Goal: Communication & Community: Ask a question

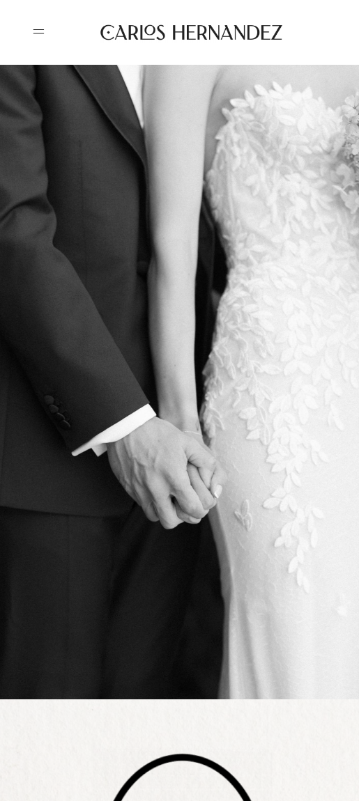
click at [37, 32] on icon at bounding box center [38, 31] width 24 height 25
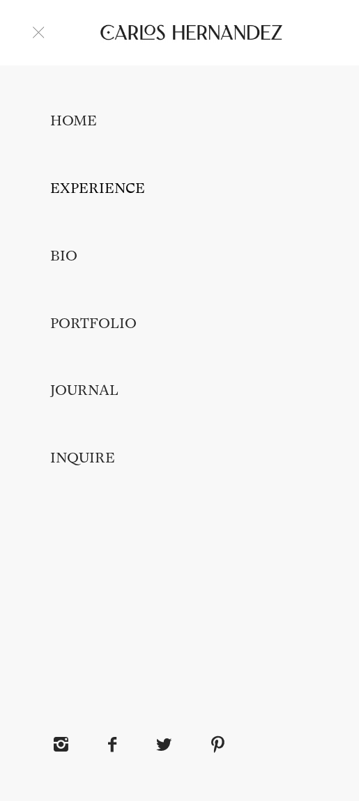
click at [84, 193] on link "EXPERIENCE" at bounding box center [97, 188] width 95 height 17
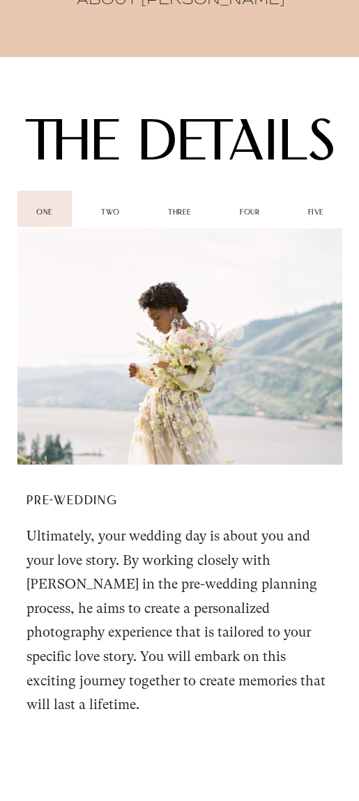
scroll to position [1932, 0]
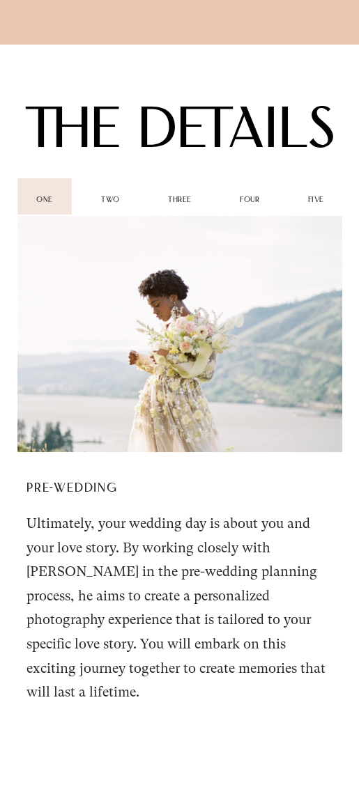
click at [108, 191] on div "two" at bounding box center [110, 196] width 56 height 36
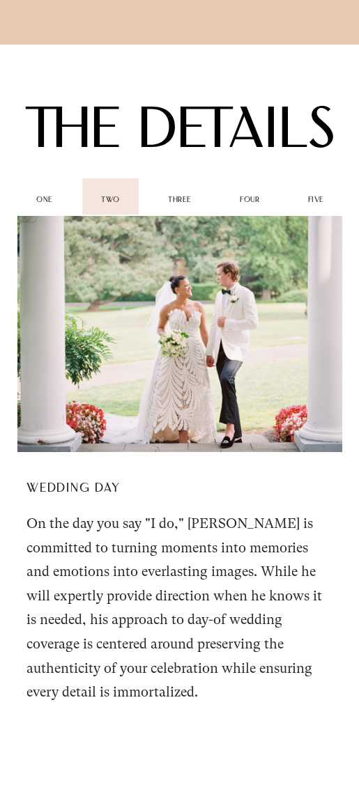
click at [145, 189] on div "one two three four five" at bounding box center [179, 196] width 325 height 42
click at [180, 191] on div "three" at bounding box center [179, 196] width 61 height 36
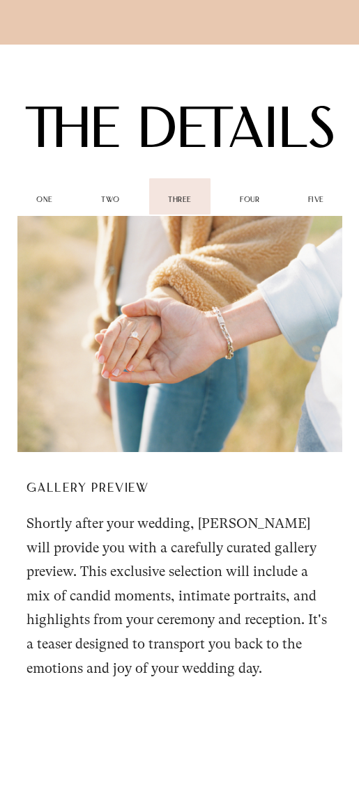
click at [237, 192] on div "four" at bounding box center [249, 196] width 57 height 36
click at [301, 194] on div "five" at bounding box center [316, 196] width 54 height 36
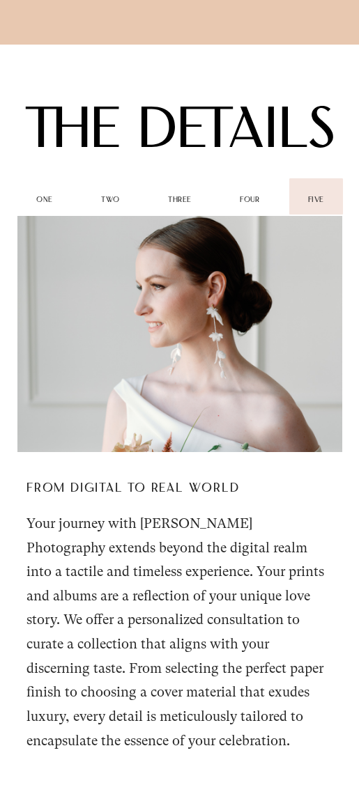
click at [258, 203] on span "four" at bounding box center [248, 200] width 19 height 8
click at [53, 205] on div "one" at bounding box center [44, 196] width 54 height 36
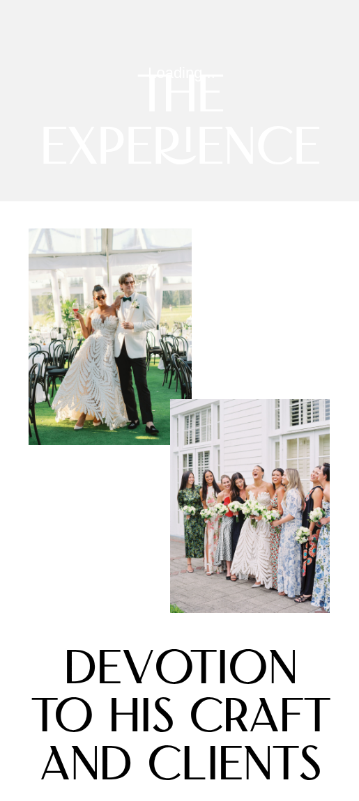
scroll to position [0, 0]
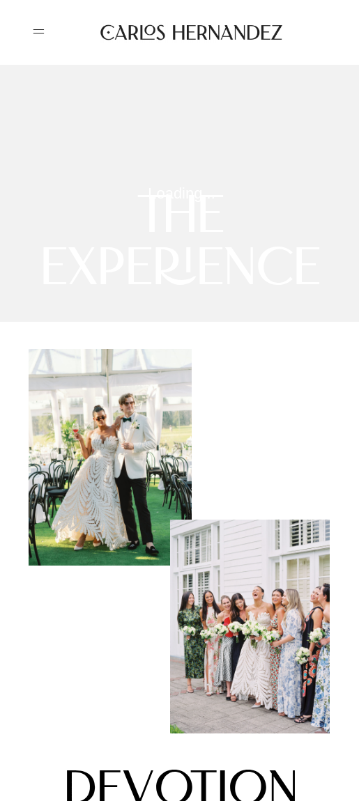
click at [40, 35] on icon at bounding box center [38, 31] width 24 height 25
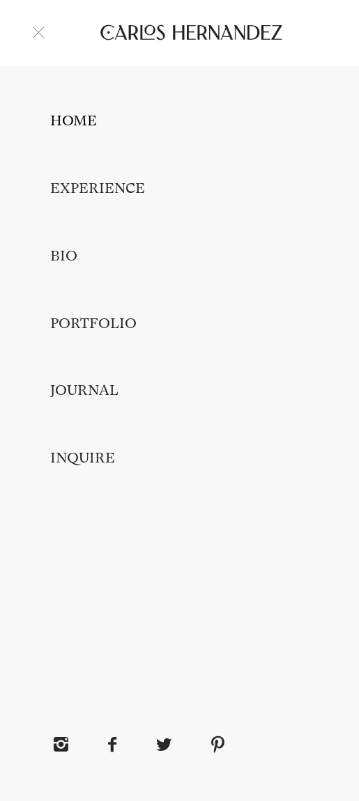
click at [79, 128] on link "HOME" at bounding box center [73, 120] width 47 height 17
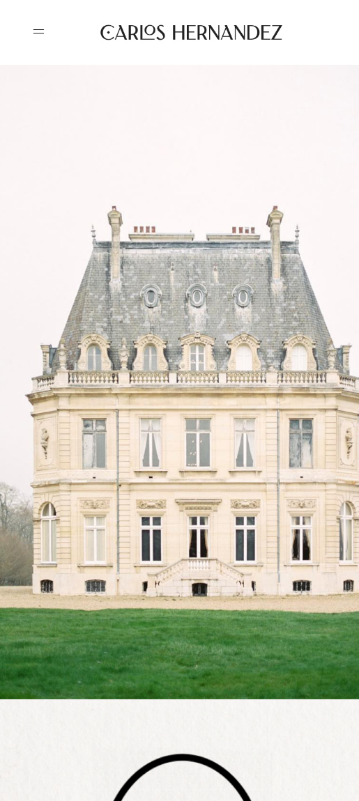
click at [40, 31] on icon at bounding box center [38, 31] width 24 height 25
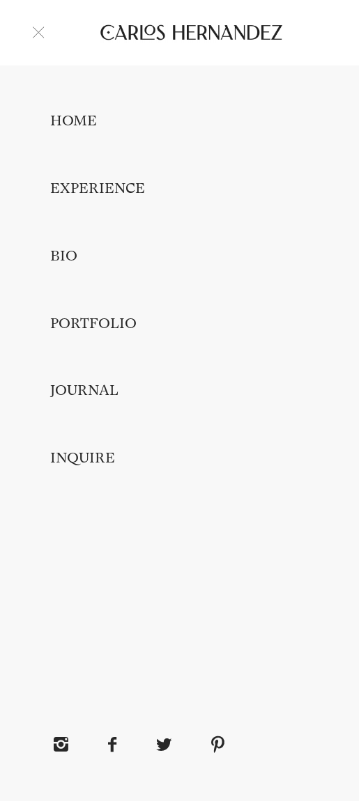
click at [40, 31] on icon at bounding box center [38, 31] width 24 height 25
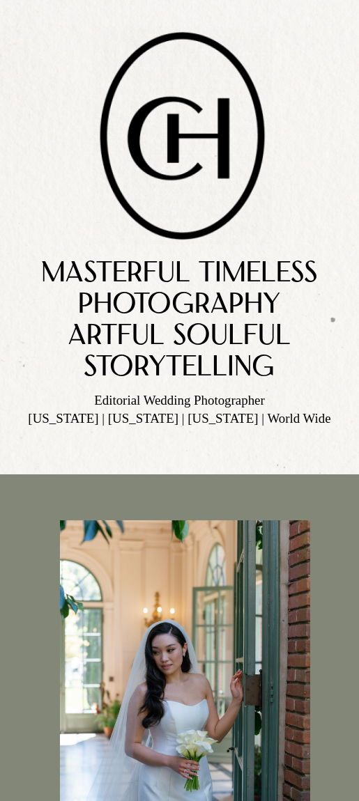
scroll to position [724, 0]
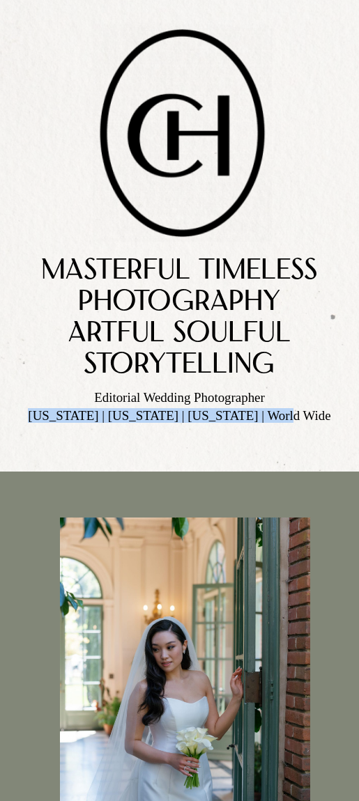
drag, startPoint x: 55, startPoint y: 417, endPoint x: 314, endPoint y: 413, distance: 259.0
click at [314, 413] on h2 "California | New York | Oregon | World Wide" at bounding box center [179, 415] width 326 height 13
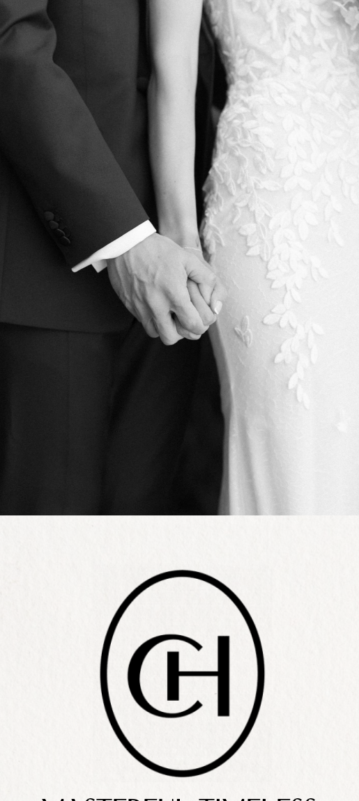
scroll to position [0, 0]
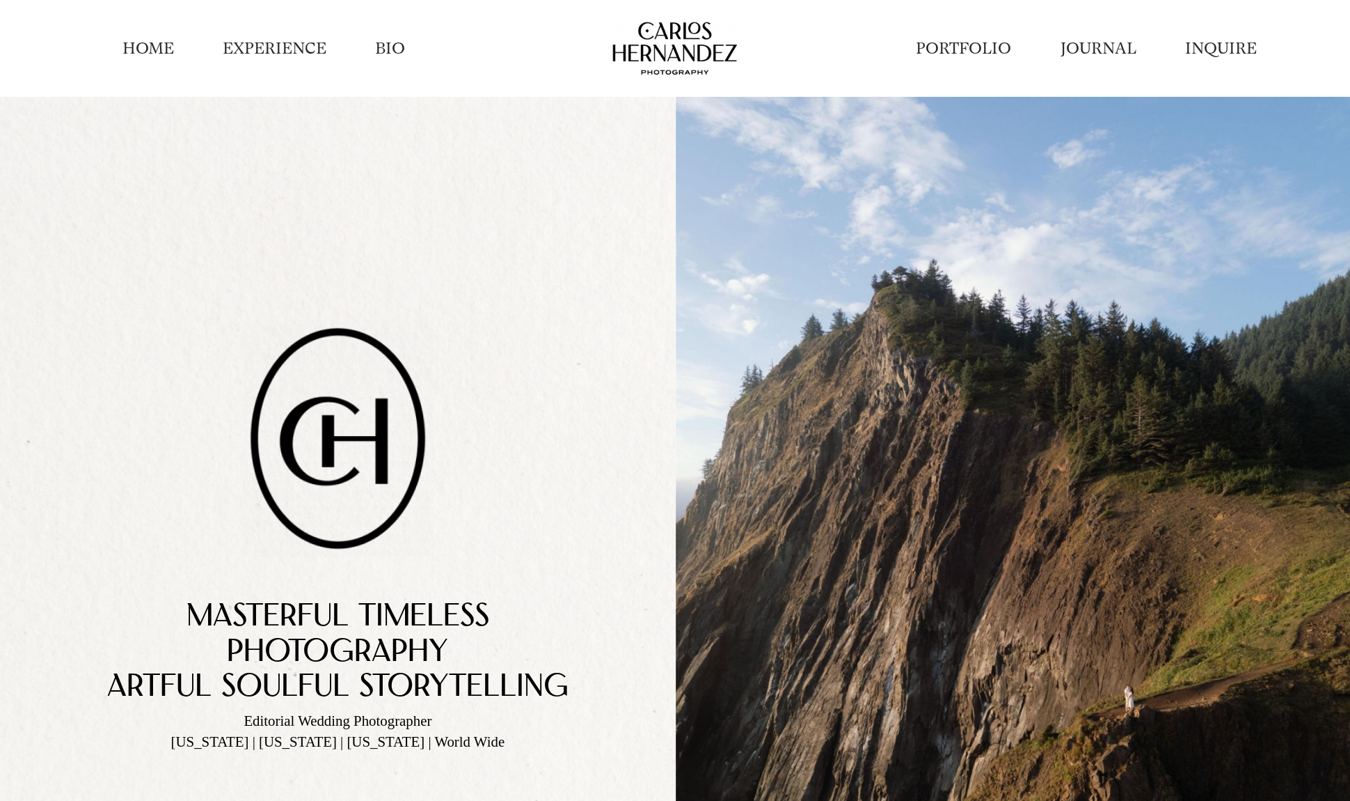
click at [1219, 44] on link "INQUIRE" at bounding box center [1222, 49] width 72 height 22
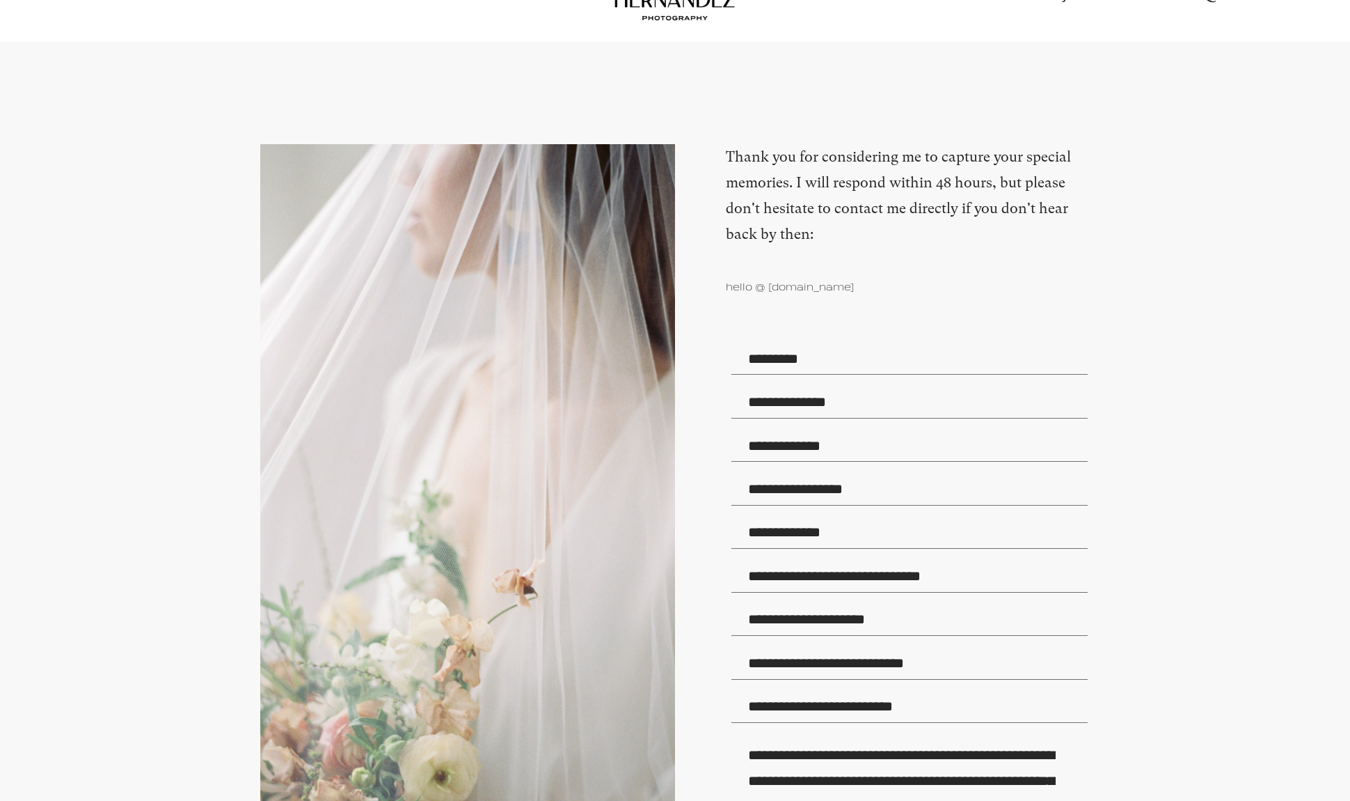
scroll to position [57, 0]
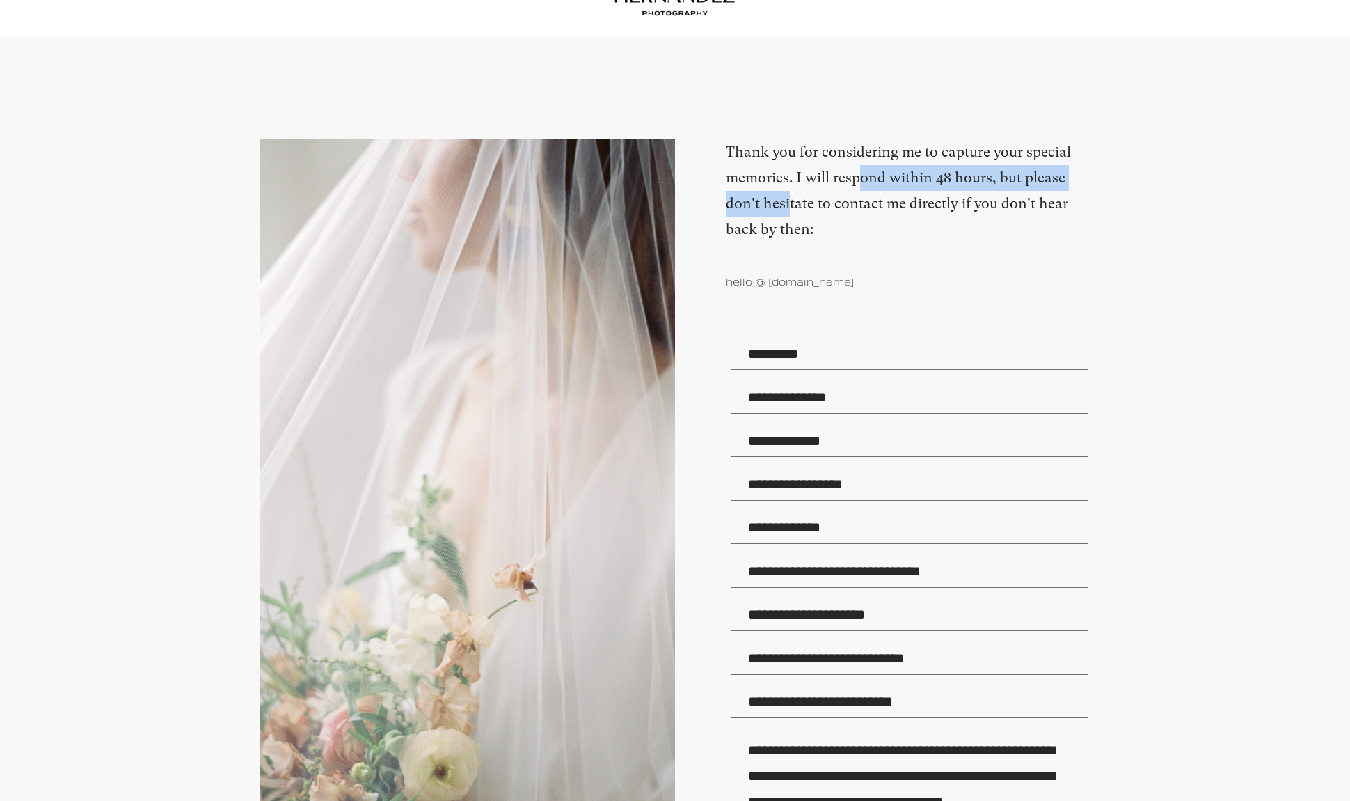
drag, startPoint x: 798, startPoint y: 175, endPoint x: 1064, endPoint y: 167, distance: 265.4
click at [1064, 167] on h2 "Thank you for considering me to capture your special memories. I will respond w…" at bounding box center [908, 202] width 364 height 127
click at [885, 181] on h2 "Thank you for considering me to capture your special memories. I will respond w…" at bounding box center [908, 202] width 364 height 127
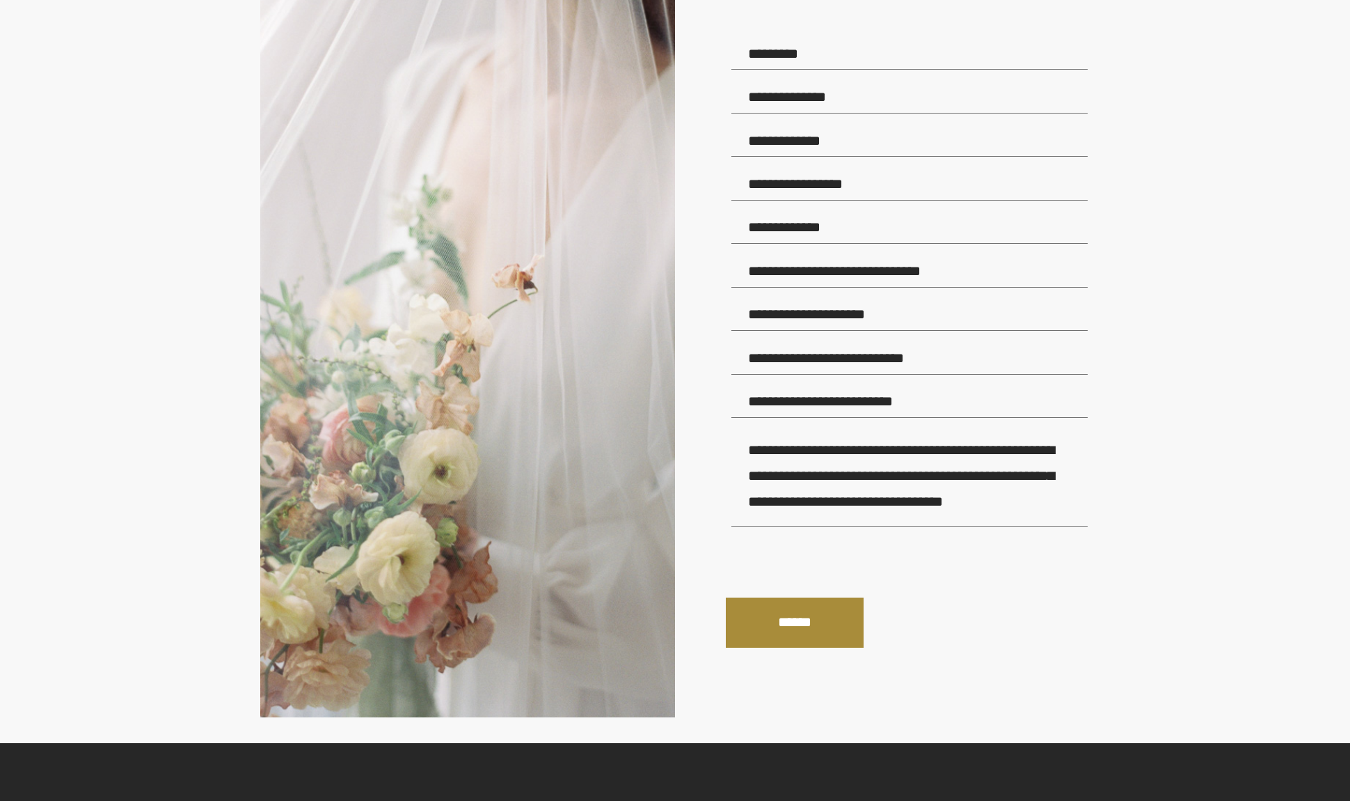
scroll to position [369, 0]
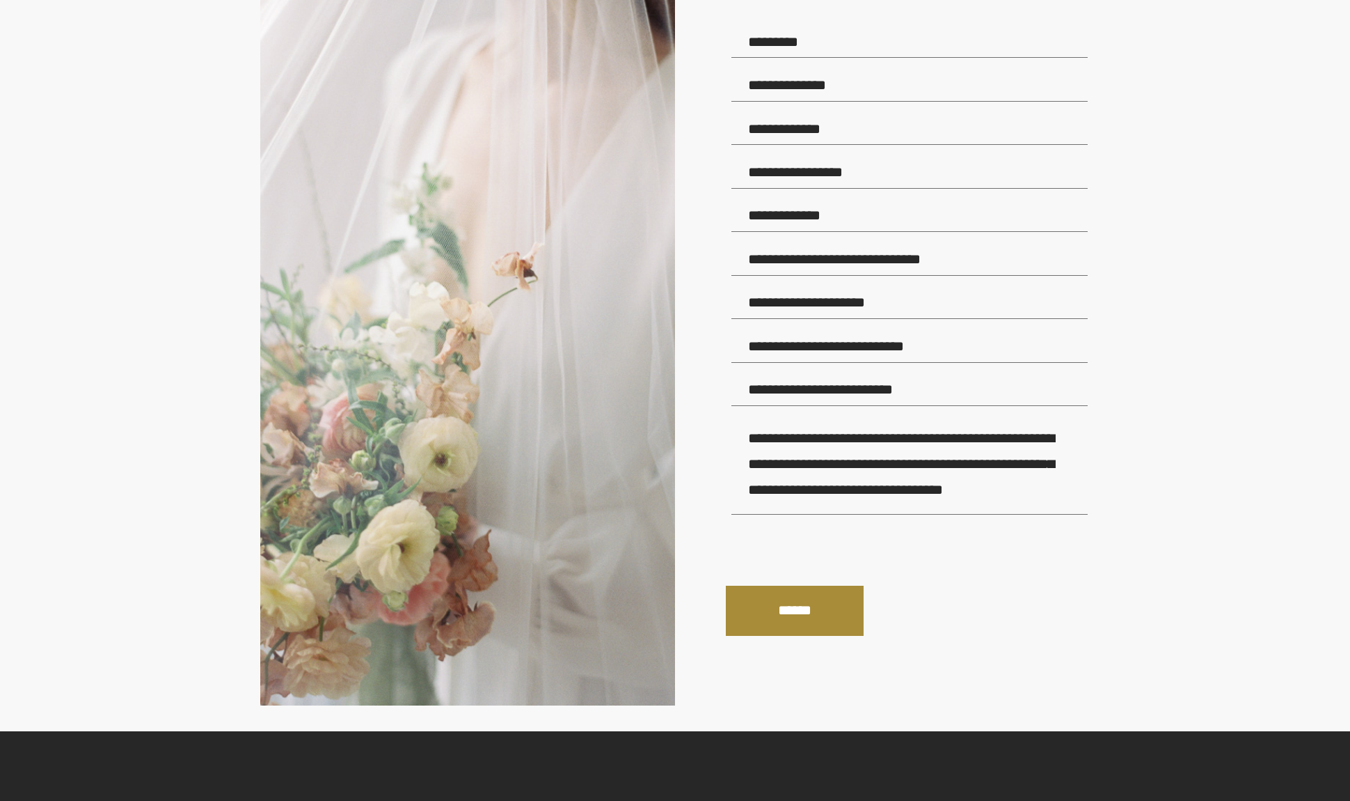
click at [975, 541] on div "******" at bounding box center [908, 579] width 364 height 112
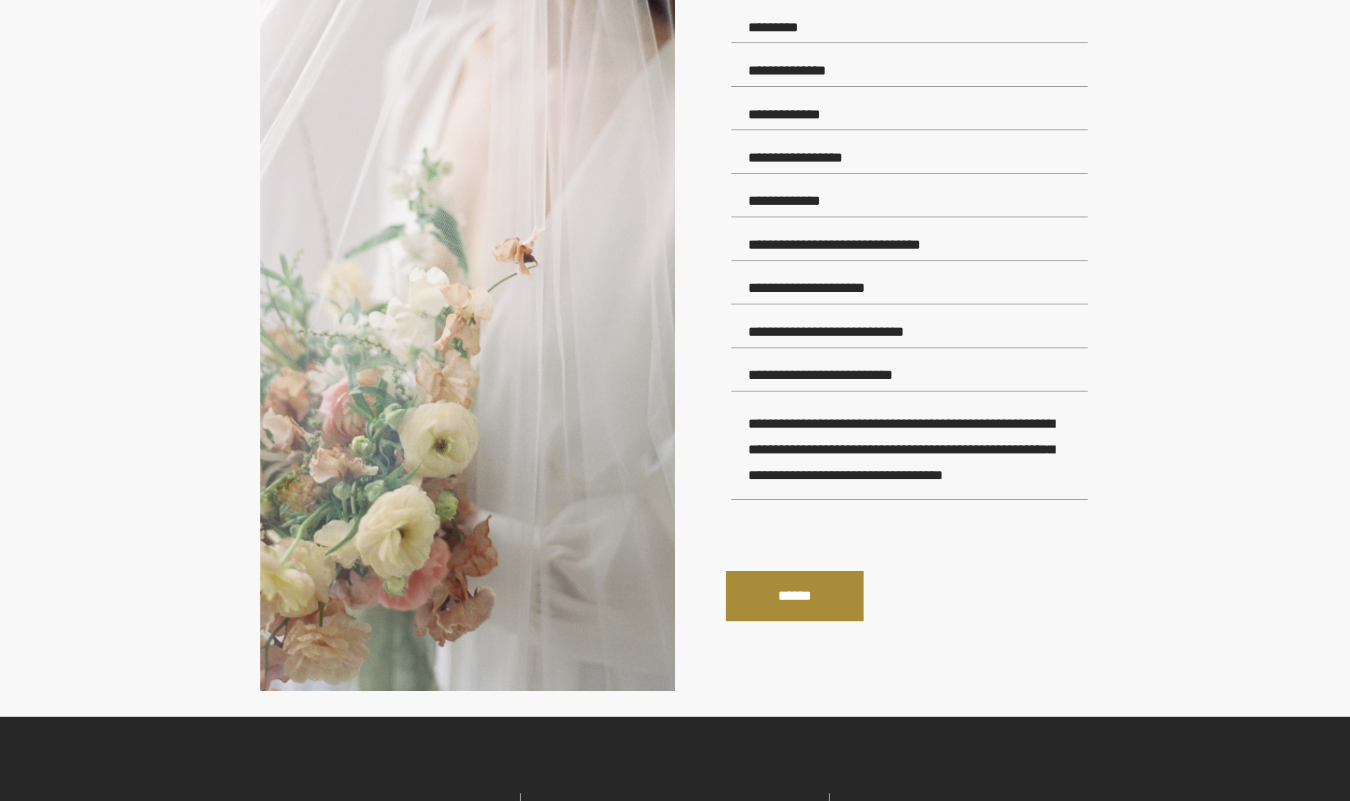
scroll to position [372, 0]
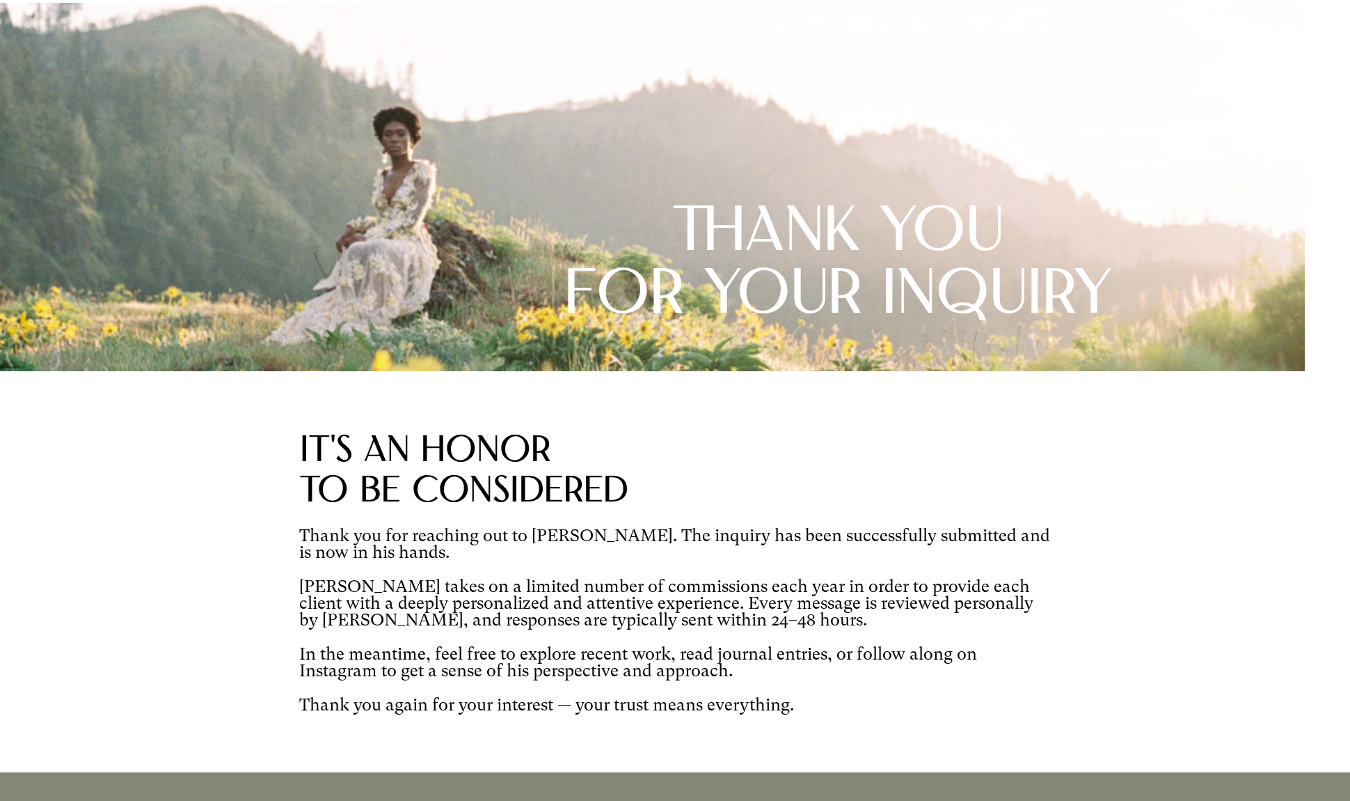
scroll to position [95, 0]
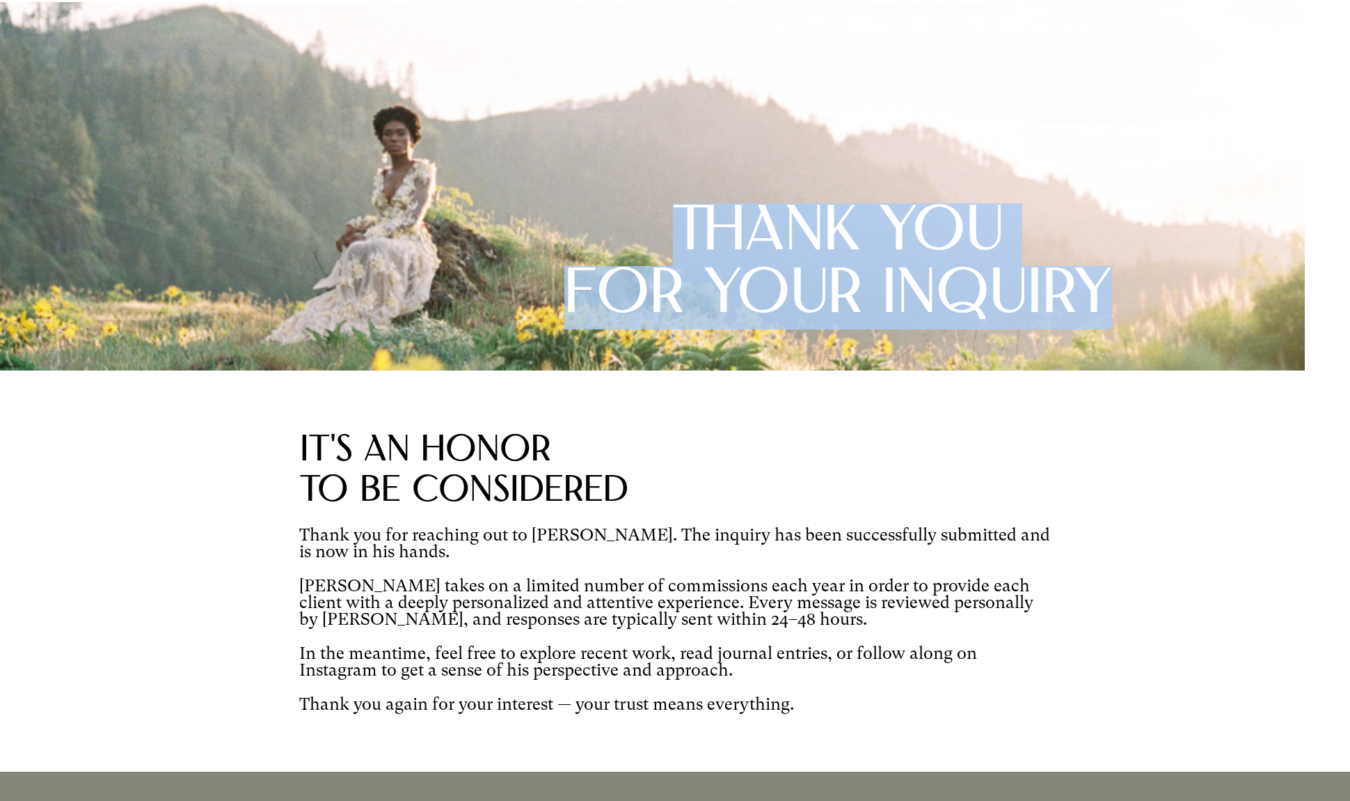
drag, startPoint x: 668, startPoint y: 220, endPoint x: 1125, endPoint y: 308, distance: 465.8
click at [1125, 308] on div "THANK YOU FOR YOUR INQUIRY" at bounding box center [675, 186] width 1350 height 368
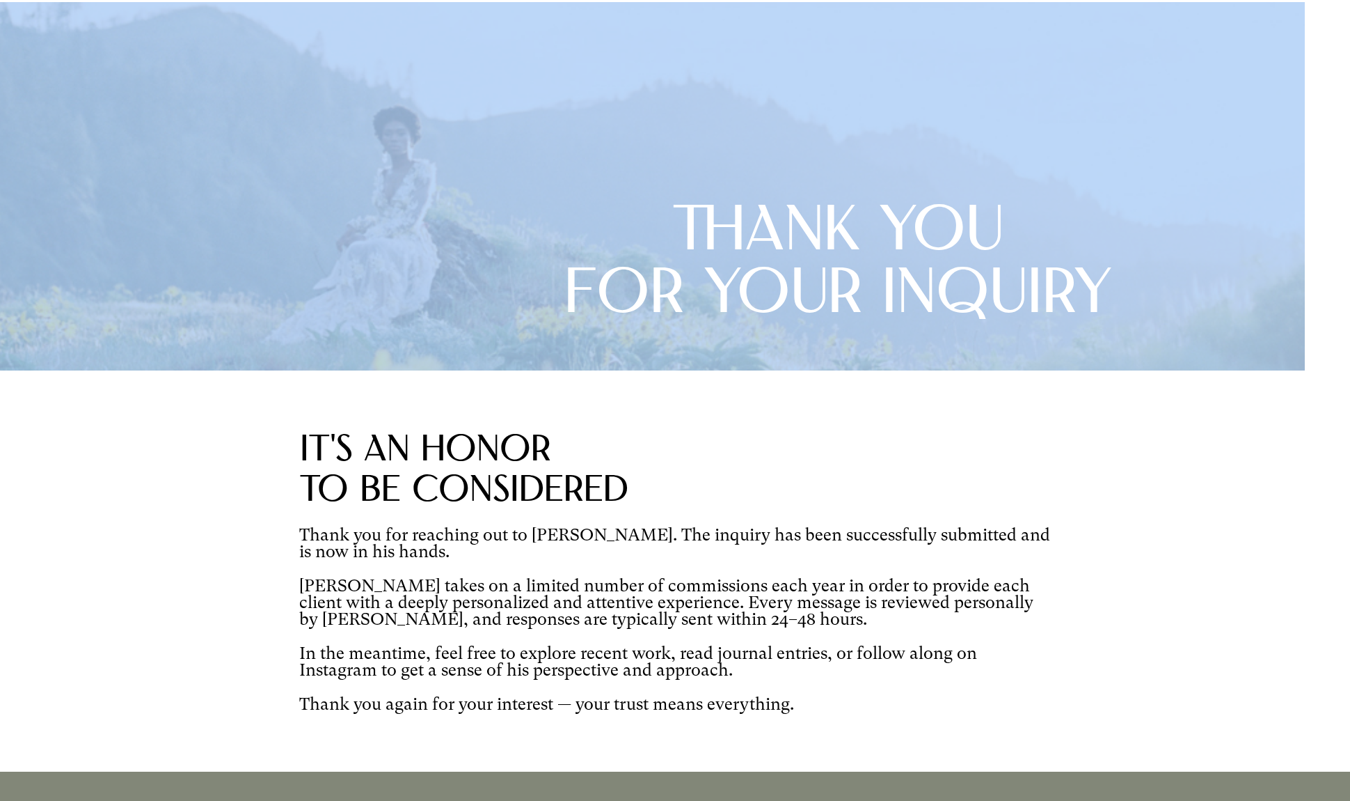
scroll to position [61, 0]
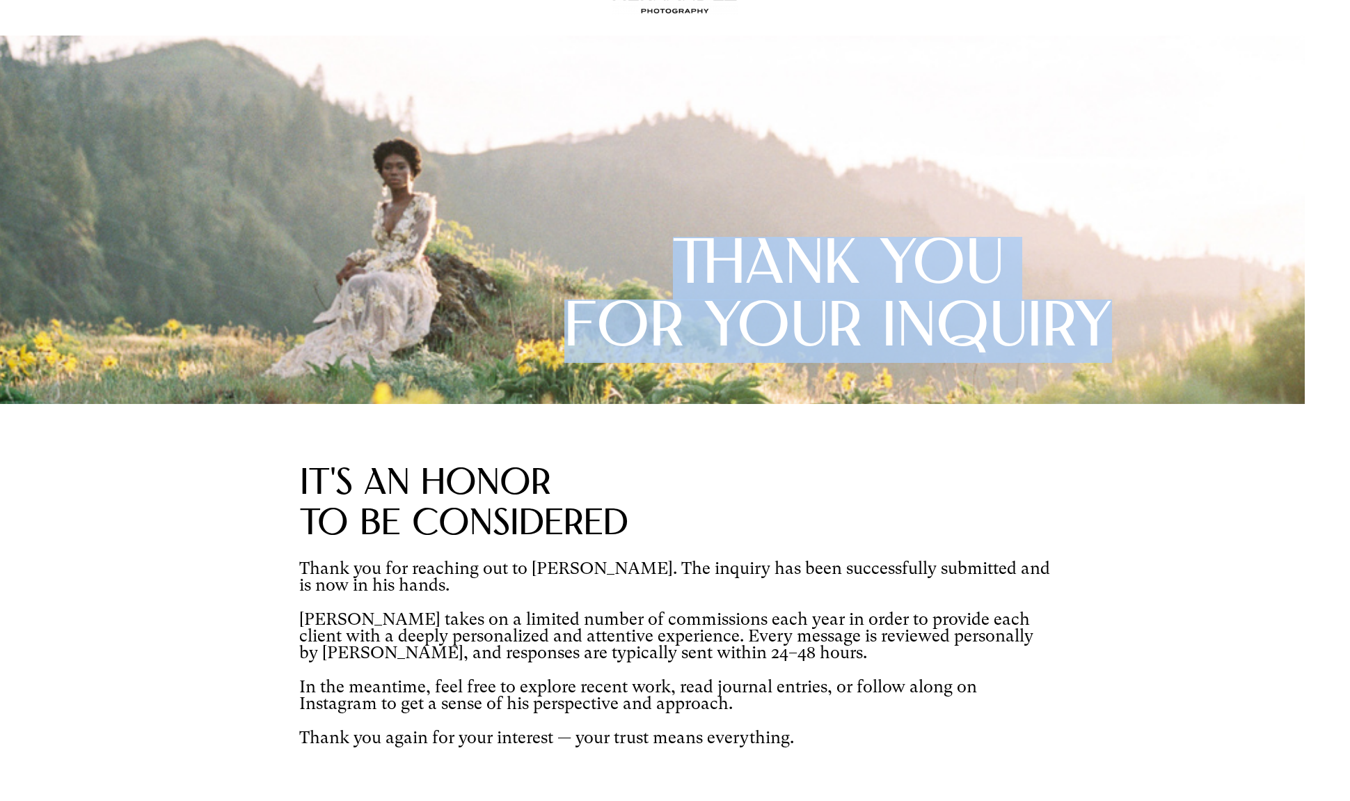
drag, startPoint x: 676, startPoint y: 257, endPoint x: 1113, endPoint y: 338, distance: 444.6
click at [1113, 338] on div "THANK YOU FOR YOUR INQUIRY" at bounding box center [838, 300] width 572 height 127
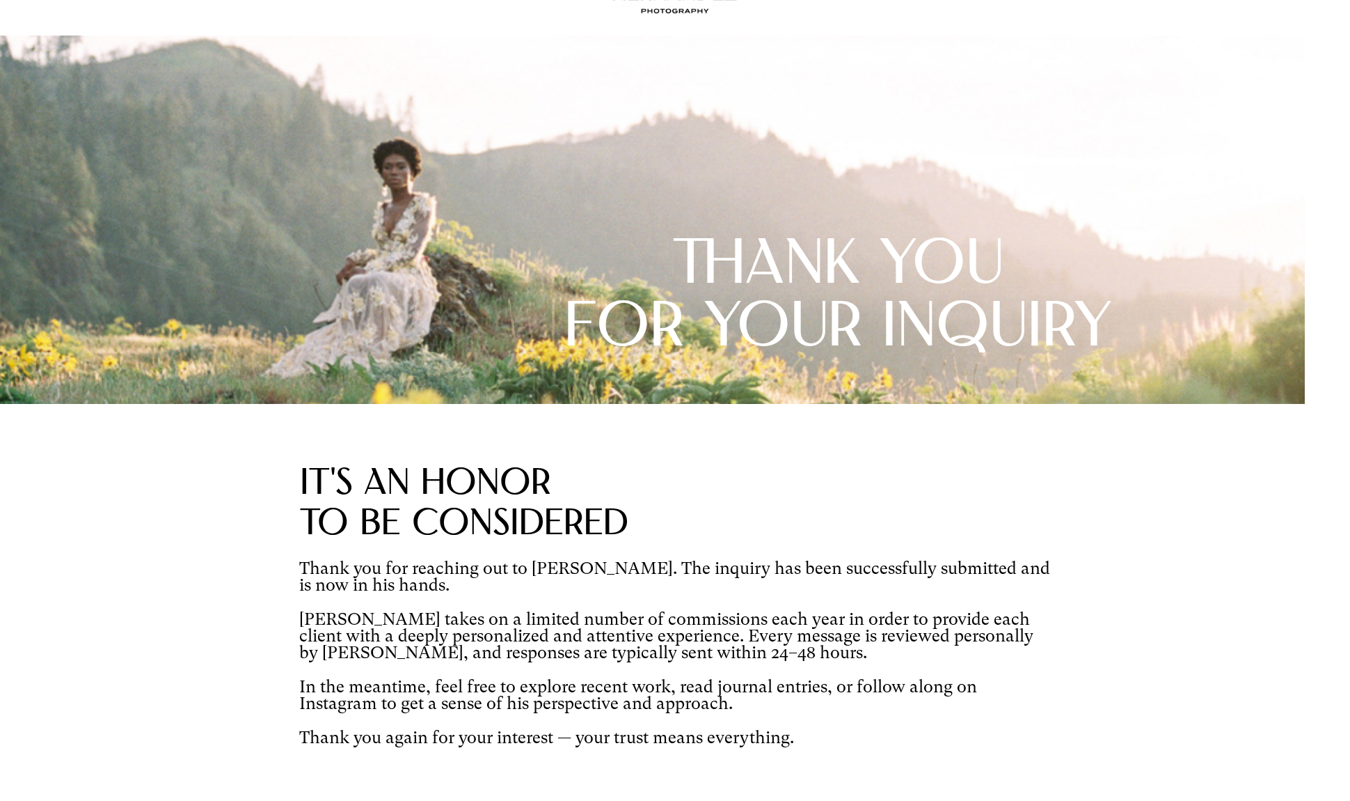
click at [775, 452] on div "IT'S AN honor to be cOnsiderEd Thank you for reaching out to Carlos Hernandez. …" at bounding box center [675, 604] width 1350 height 400
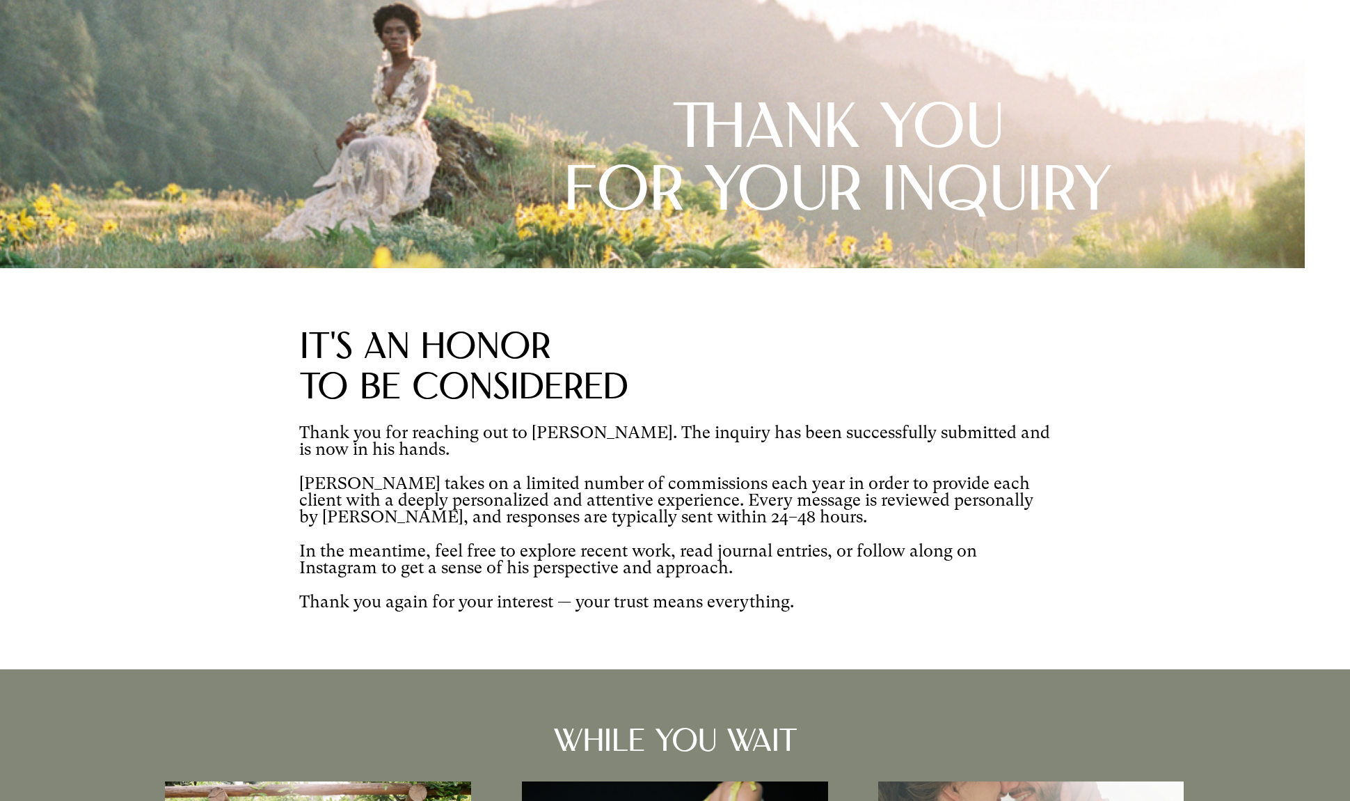
scroll to position [208, 0]
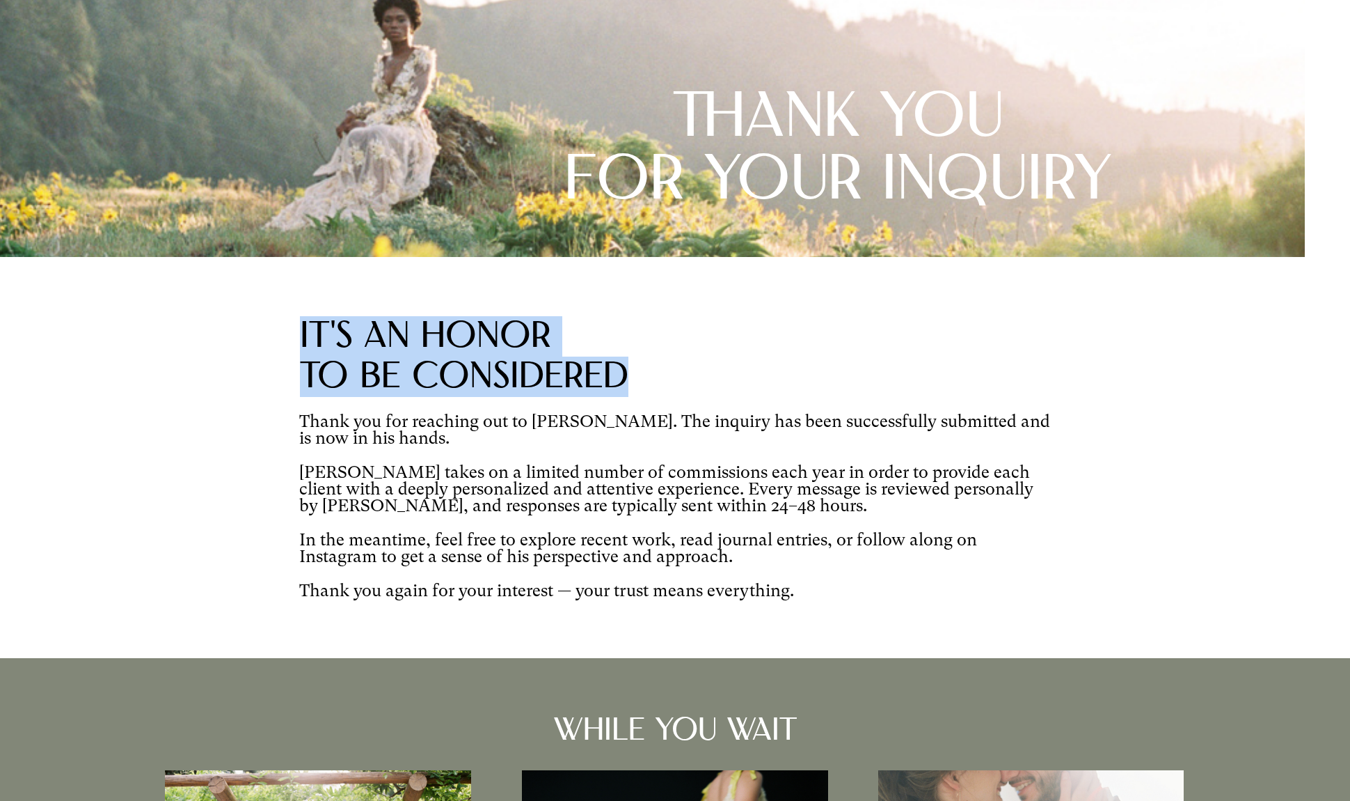
drag, startPoint x: 297, startPoint y: 327, endPoint x: 651, endPoint y: 365, distance: 356.4
click at [645, 365] on div "IT'S AN honor to be cOnsiderEd Thank you for reaching out to Carlos Hernandez. …" at bounding box center [675, 457] width 1350 height 400
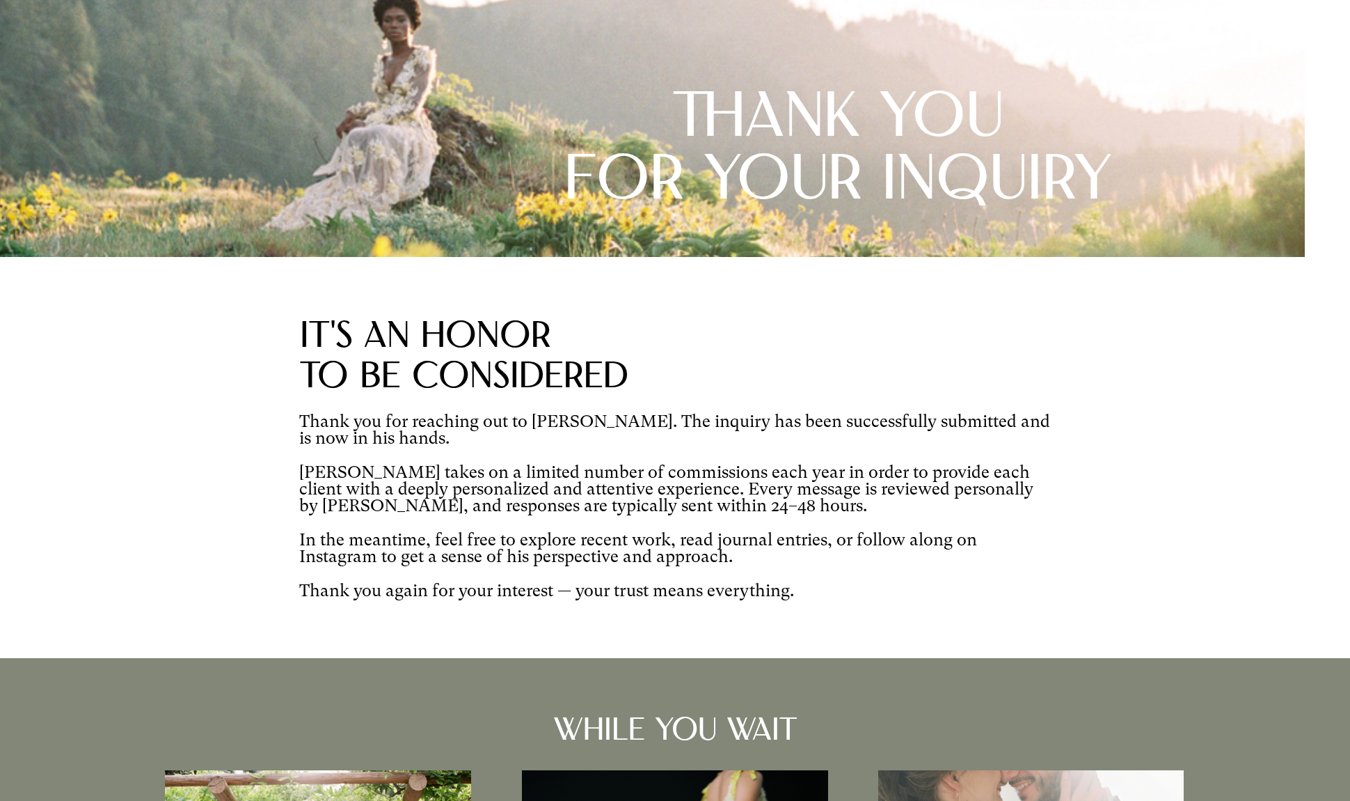
click at [658, 357] on h2 "to be cOnsiderEd" at bounding box center [571, 376] width 542 height 40
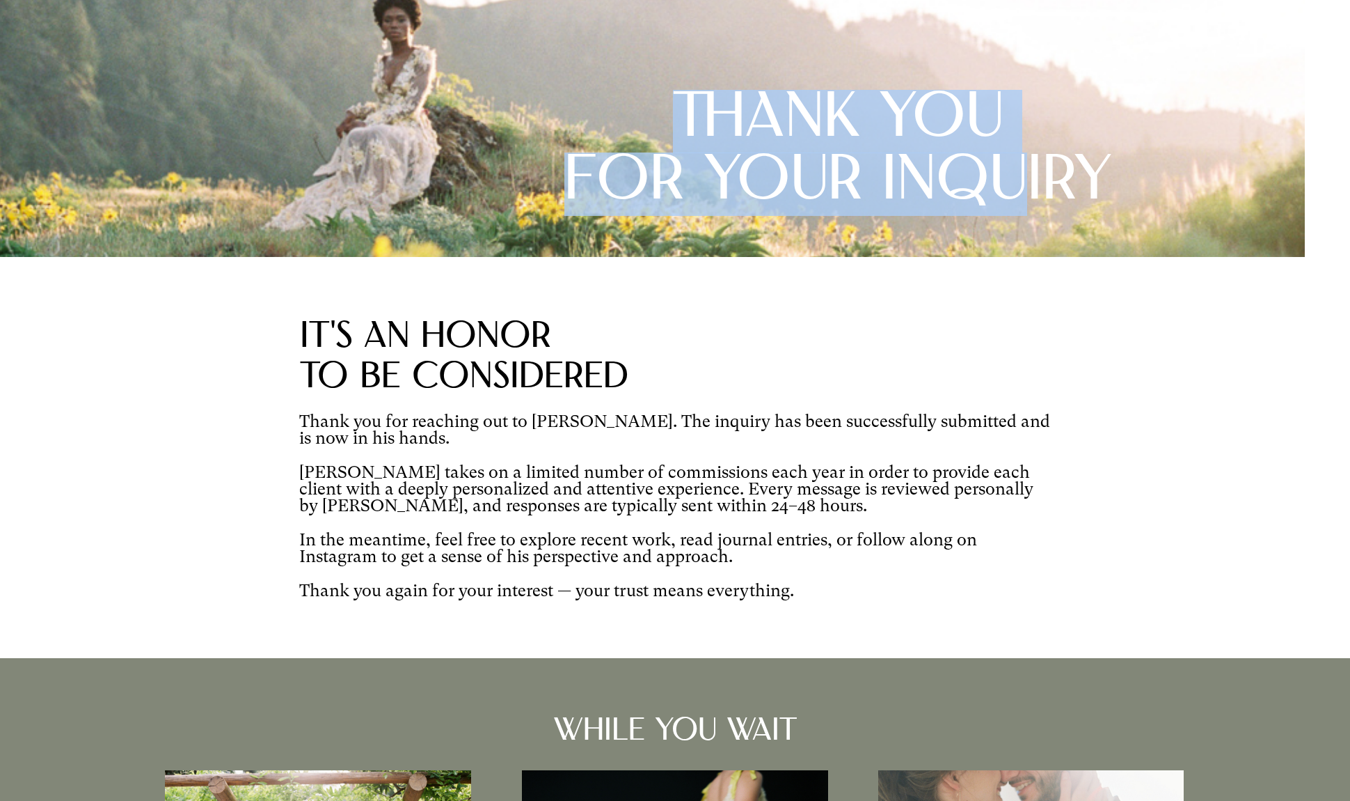
drag, startPoint x: 684, startPoint y: 124, endPoint x: 1046, endPoint y: 221, distance: 374.9
click at [1046, 221] on div "THANK YOU FOR YOUR INQUIRY" at bounding box center [675, 73] width 1350 height 368
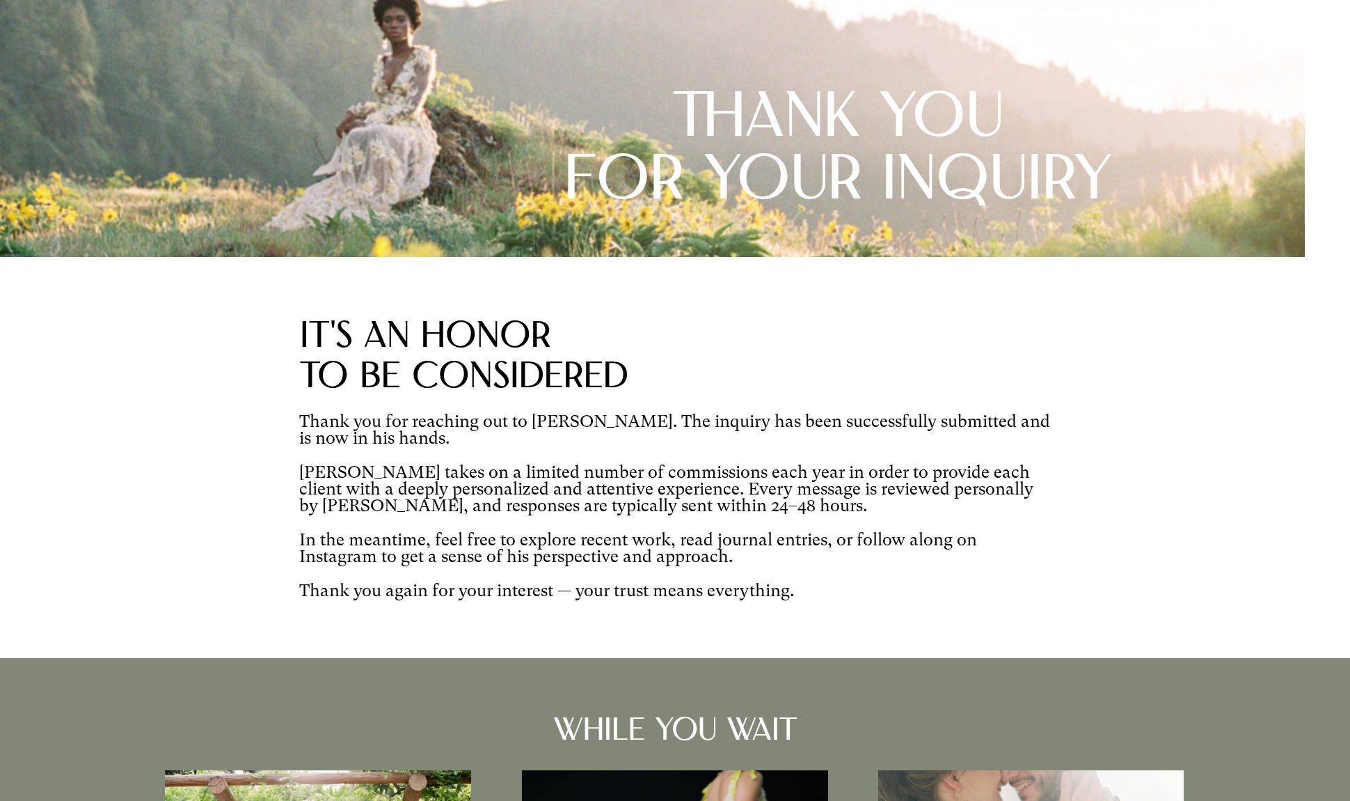
click at [869, 371] on div "IT'S AN honor to be cOnsiderEd Thank you for reaching out to Carlos Hernandez. …" at bounding box center [675, 457] width 1350 height 400
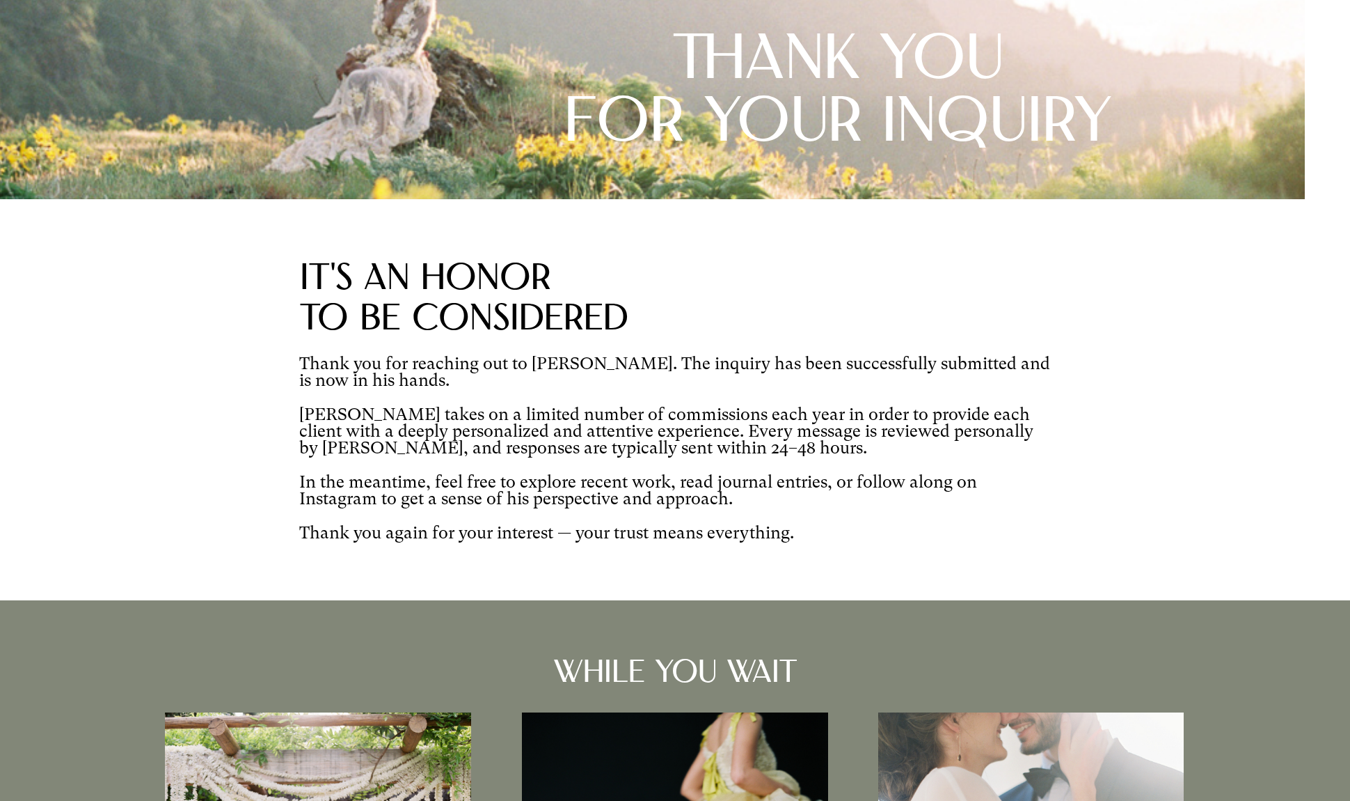
scroll to position [262, 0]
